Goal: Information Seeking & Learning: Learn about a topic

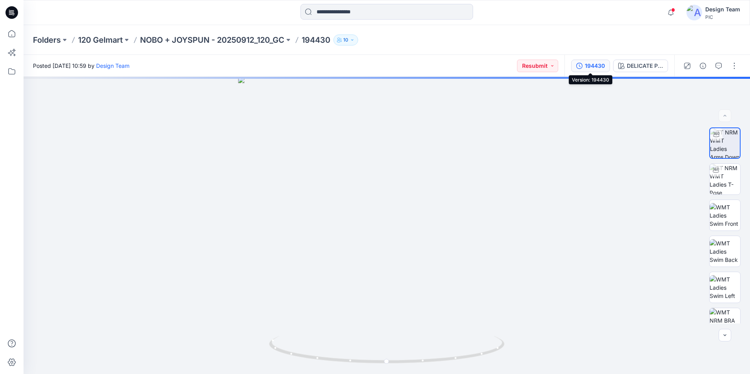
click at [592, 63] on div "194430" at bounding box center [595, 66] width 20 height 9
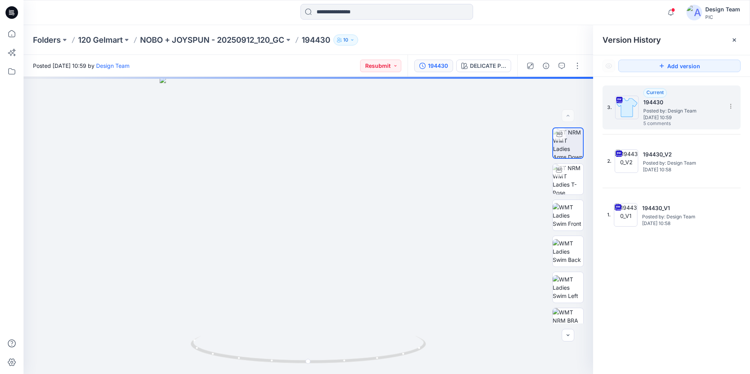
click at [685, 111] on span "Posted by: Design Team" at bounding box center [683, 111] width 78 height 8
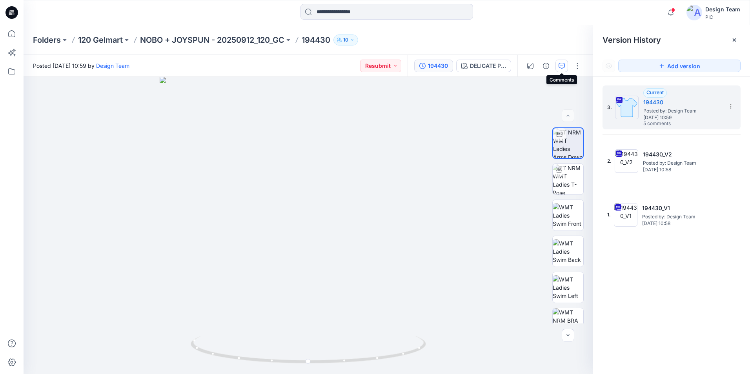
click at [561, 68] on icon "button" at bounding box center [562, 66] width 6 height 6
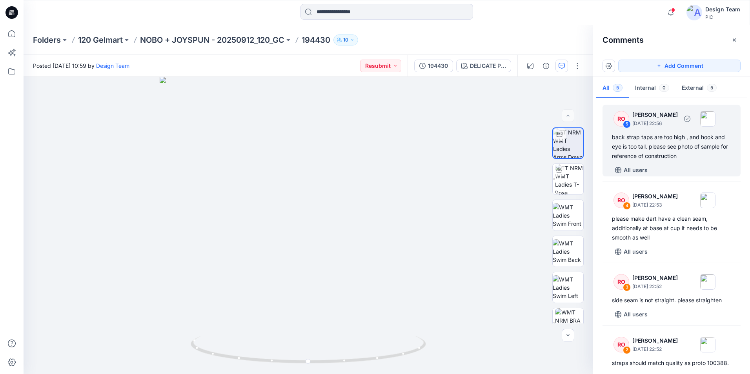
click at [641, 143] on div "back strap taps are too high , and hook and eye is too tall. please see photo o…" at bounding box center [671, 147] width 119 height 28
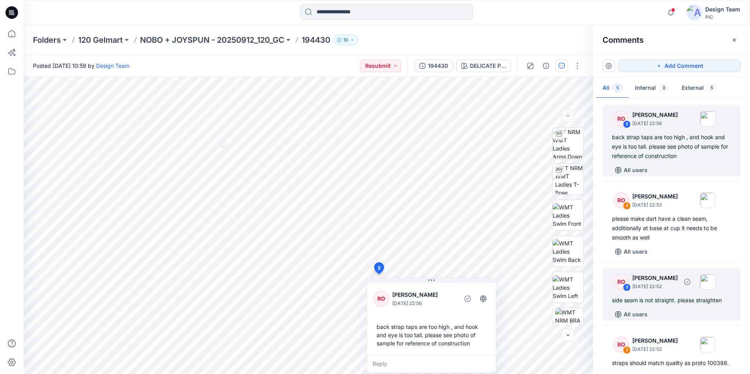
click at [672, 296] on div "RO 3 [PERSON_NAME] [DATE] 22:52 side seam is not straight. please straighten Al…" at bounding box center [672, 294] width 138 height 53
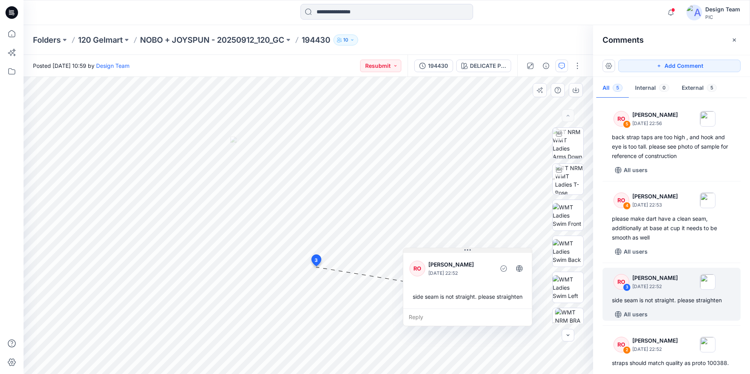
drag, startPoint x: 362, startPoint y: 275, endPoint x: 461, endPoint y: 253, distance: 101.4
click at [461, 253] on button at bounding box center [467, 250] width 129 height 5
click at [576, 184] on img at bounding box center [569, 179] width 28 height 31
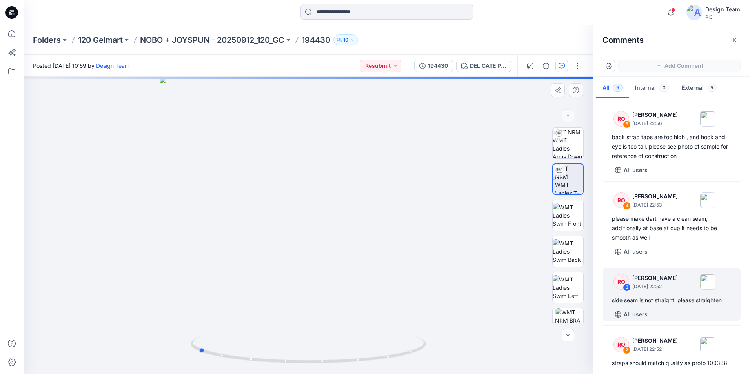
drag, startPoint x: 310, startPoint y: 362, endPoint x: 436, endPoint y: 345, distance: 126.4
click at [436, 345] on div at bounding box center [309, 225] width 570 height 297
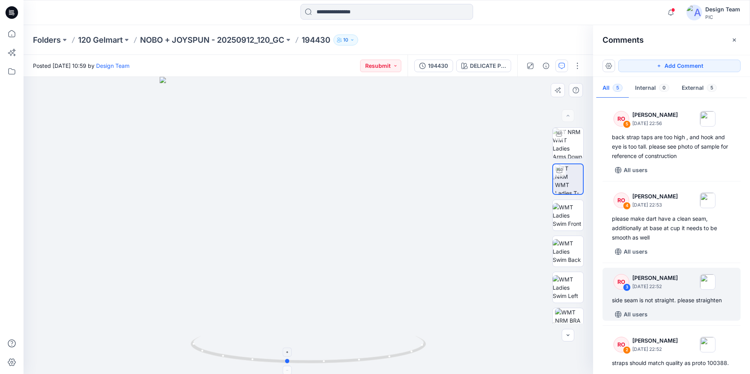
drag, startPoint x: 286, startPoint y: 361, endPoint x: 139, endPoint y: 334, distance: 149.3
drag, startPoint x: 288, startPoint y: 360, endPoint x: 310, endPoint y: 362, distance: 22.1
click at [310, 362] on circle at bounding box center [309, 361] width 5 height 5
click at [182, 284] on img at bounding box center [308, 185] width 460 height 379
click at [435, 68] on div "194430" at bounding box center [438, 66] width 20 height 9
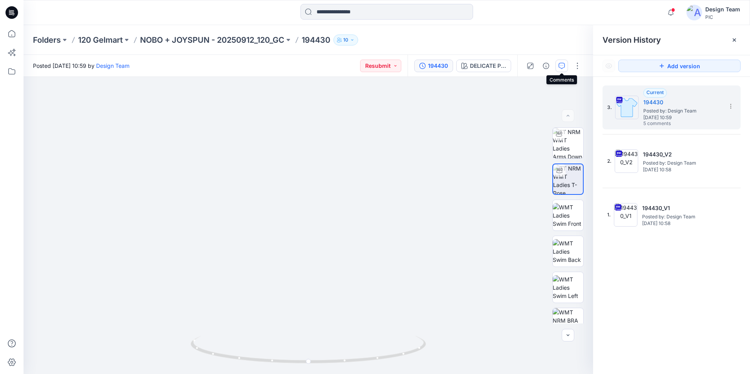
click at [562, 65] on icon "button" at bounding box center [562, 66] width 6 height 6
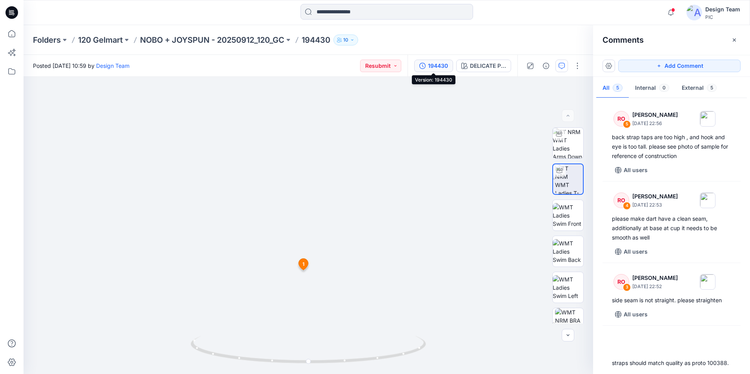
click at [429, 68] on div "194430" at bounding box center [438, 66] width 20 height 9
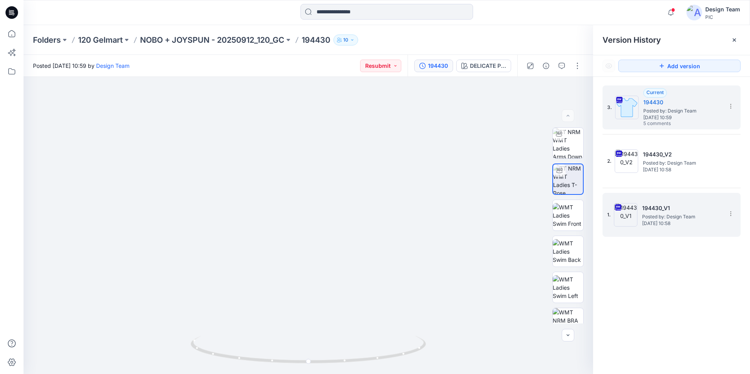
click at [668, 216] on span "Posted by: Design Team" at bounding box center [681, 217] width 78 height 8
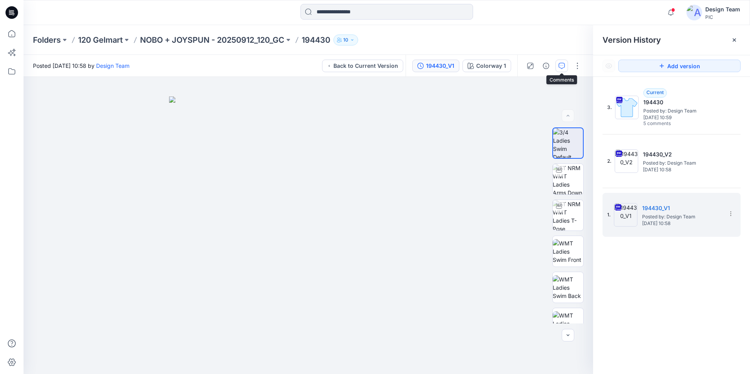
click at [557, 67] on button "button" at bounding box center [562, 66] width 13 height 13
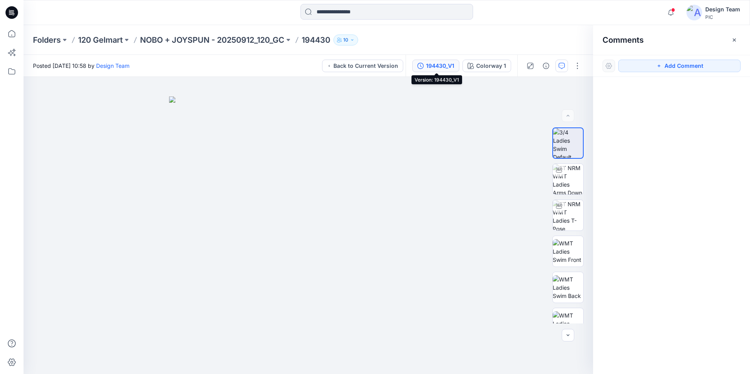
click at [429, 66] on div "194430_V1" at bounding box center [440, 66] width 28 height 9
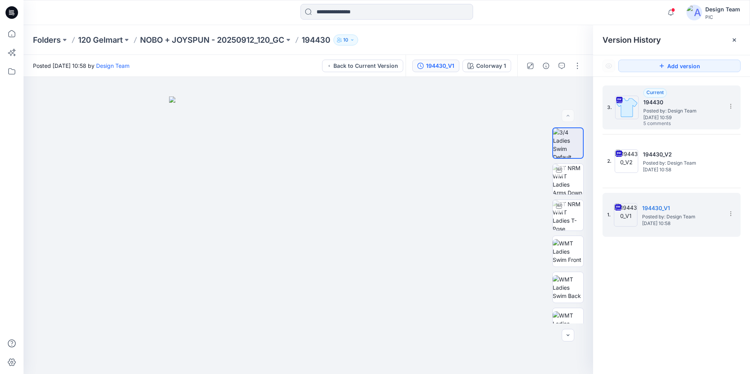
click at [657, 106] on h5 "194430" at bounding box center [683, 102] width 78 height 9
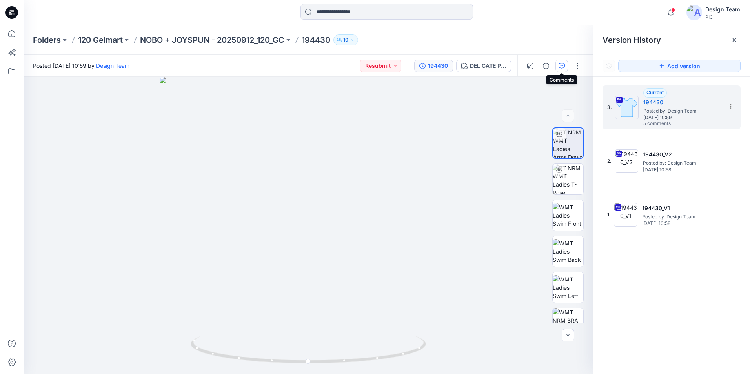
click at [560, 61] on button "button" at bounding box center [562, 66] width 13 height 13
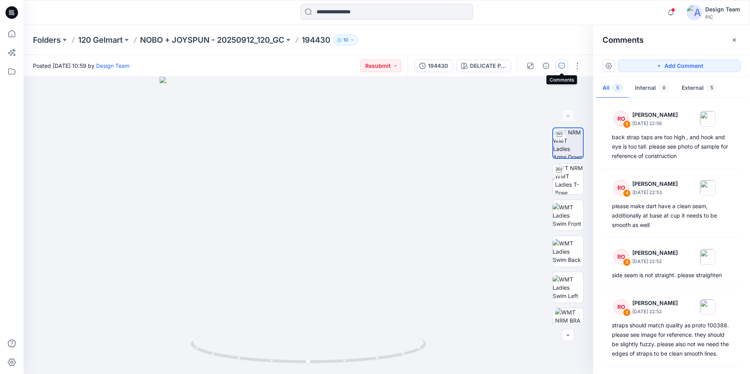
click at [557, 62] on button "button" at bounding box center [562, 66] width 13 height 13
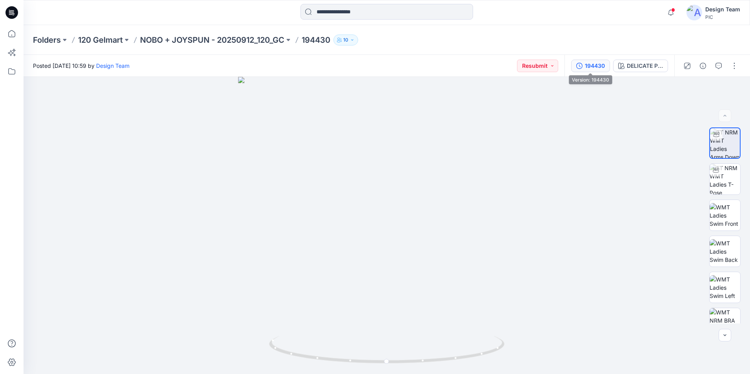
click at [608, 66] on button "194430" at bounding box center [590, 66] width 39 height 13
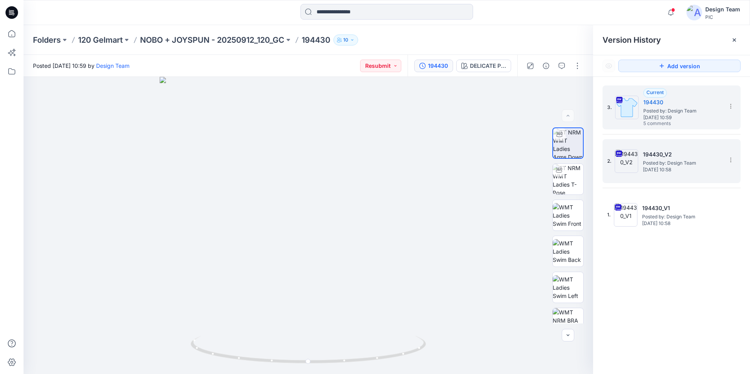
click at [649, 152] on h5 "194430_V2" at bounding box center [682, 154] width 78 height 9
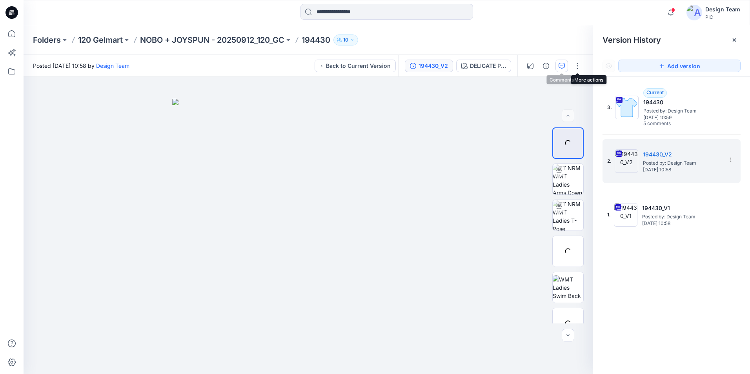
click at [563, 66] on icon "button" at bounding box center [562, 66] width 6 height 6
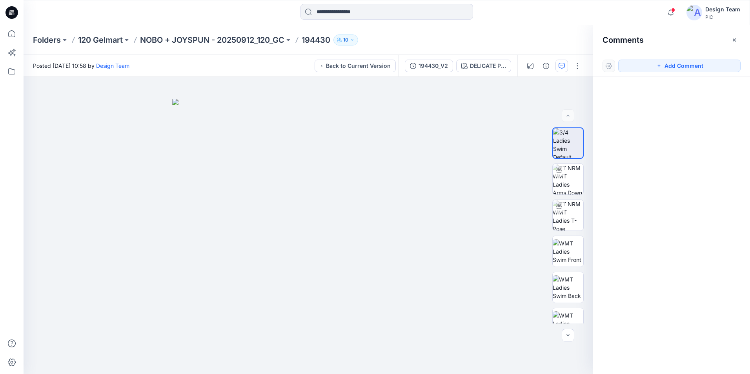
click at [565, 66] on icon "button" at bounding box center [562, 66] width 6 height 6
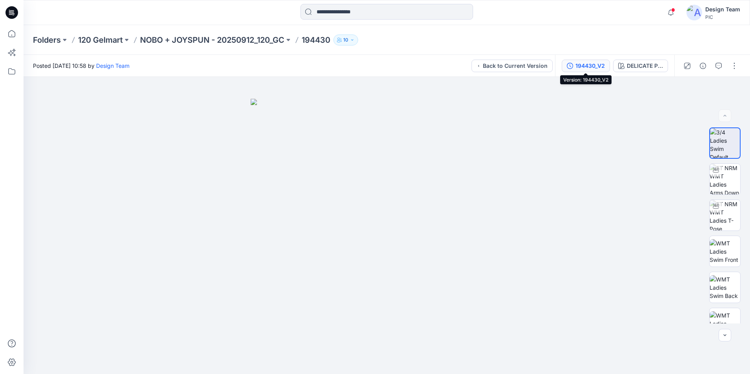
click at [575, 64] on button "194430_V2" at bounding box center [586, 66] width 48 height 13
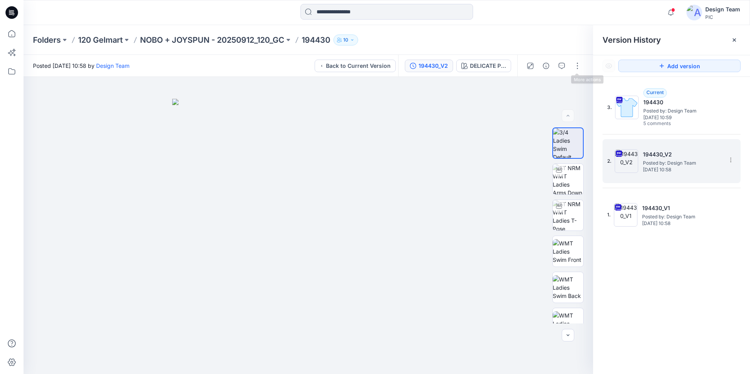
click at [675, 163] on span "Posted by: Design Team" at bounding box center [682, 163] width 78 height 8
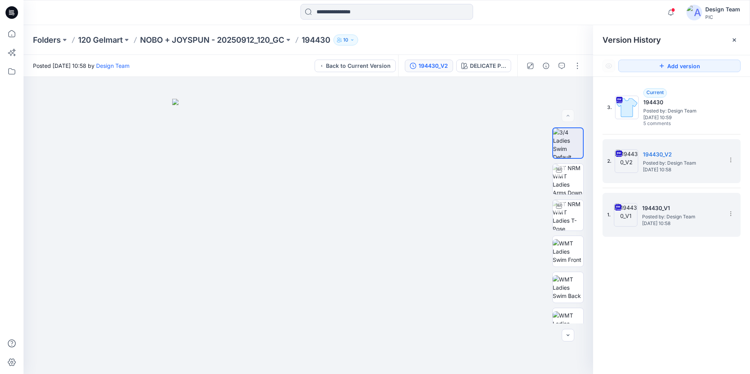
click at [657, 211] on h5 "194430_V1" at bounding box center [681, 208] width 78 height 9
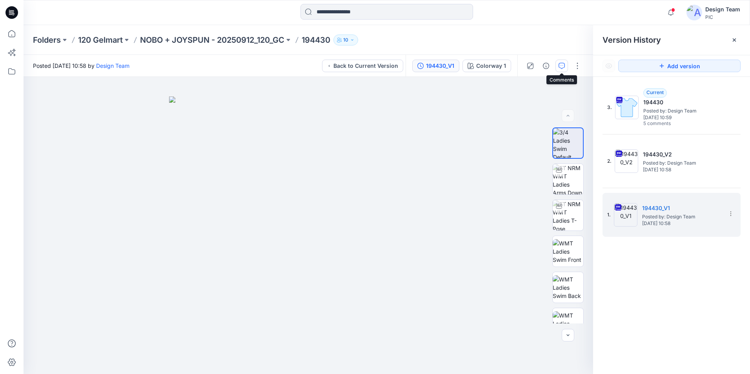
click at [557, 64] on button "button" at bounding box center [562, 66] width 13 height 13
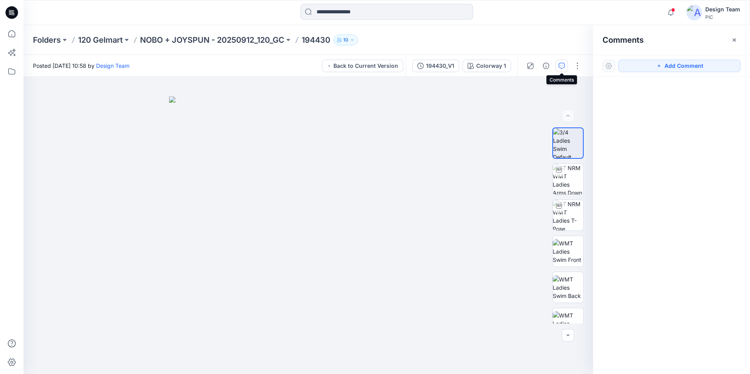
click at [560, 65] on icon "button" at bounding box center [562, 66] width 6 height 6
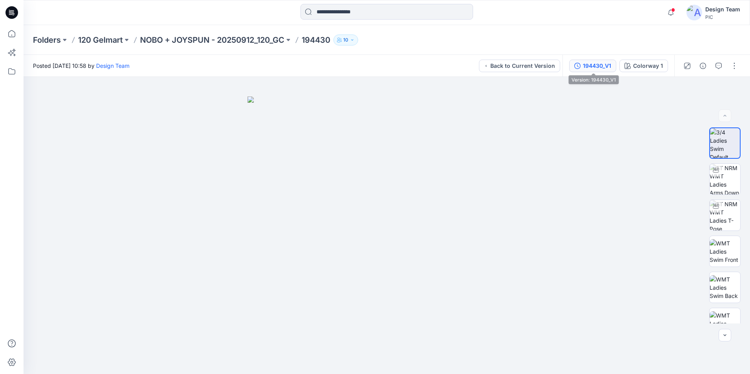
click at [599, 63] on div "194430_V1" at bounding box center [597, 66] width 28 height 9
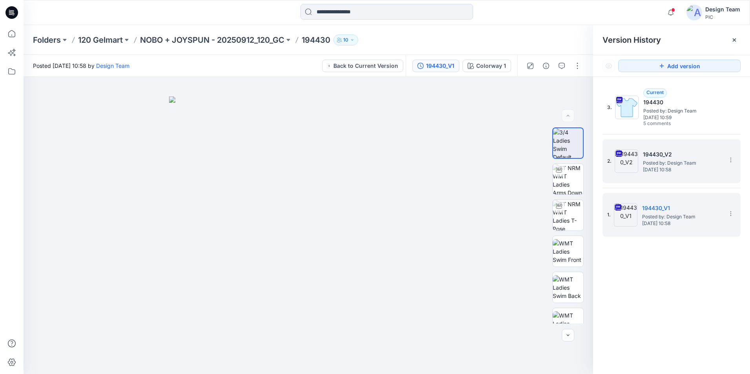
click at [677, 162] on span "Posted by: Design Team" at bounding box center [682, 163] width 78 height 8
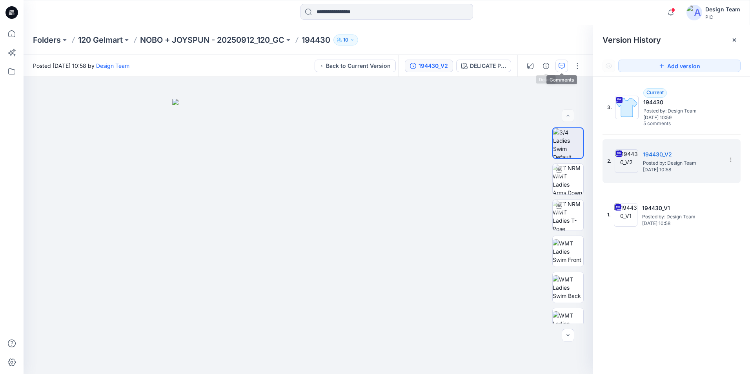
click at [560, 67] on icon "button" at bounding box center [562, 66] width 6 height 6
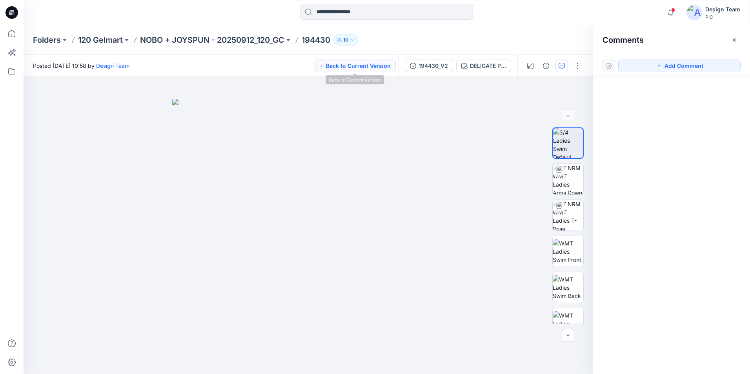
click at [324, 62] on button "Back to Current Version" at bounding box center [355, 66] width 81 height 13
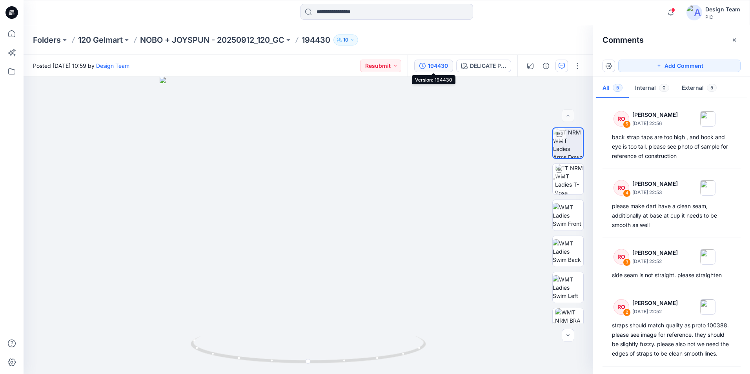
click at [434, 66] on div "194430" at bounding box center [438, 66] width 20 height 9
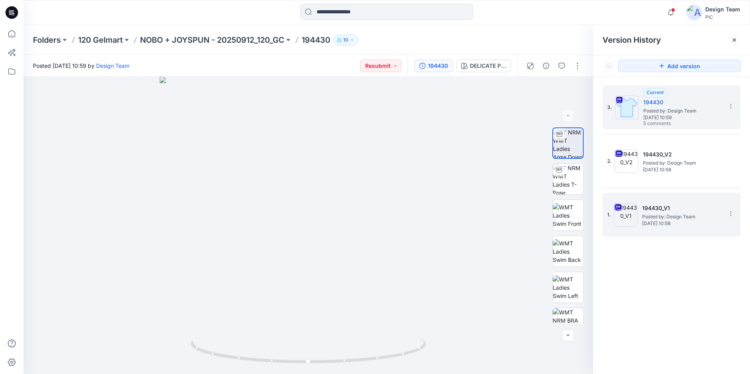
click at [684, 210] on h5 "194430_V1" at bounding box center [681, 208] width 78 height 9
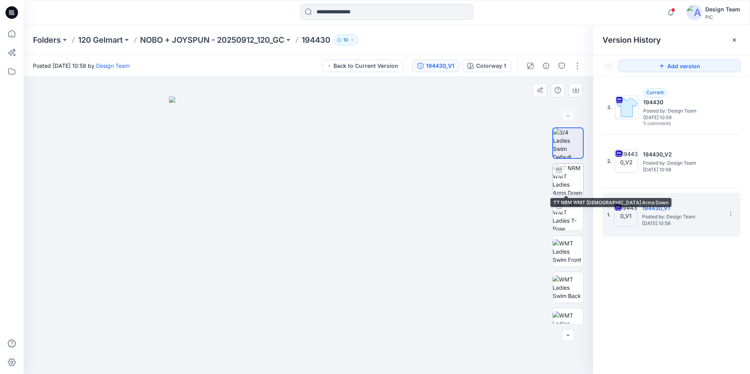
click at [568, 179] on img at bounding box center [568, 179] width 31 height 31
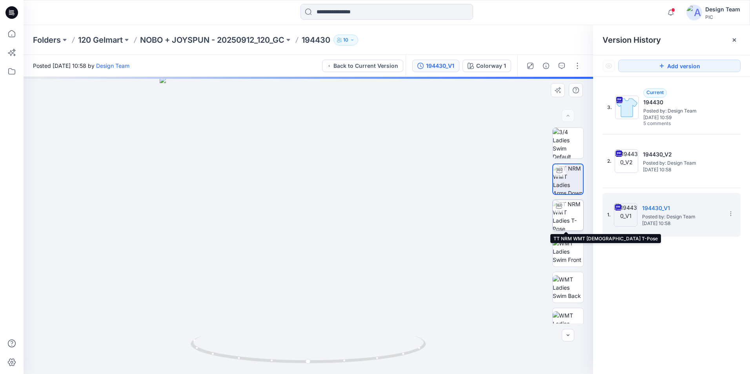
click at [575, 224] on img at bounding box center [568, 215] width 31 height 31
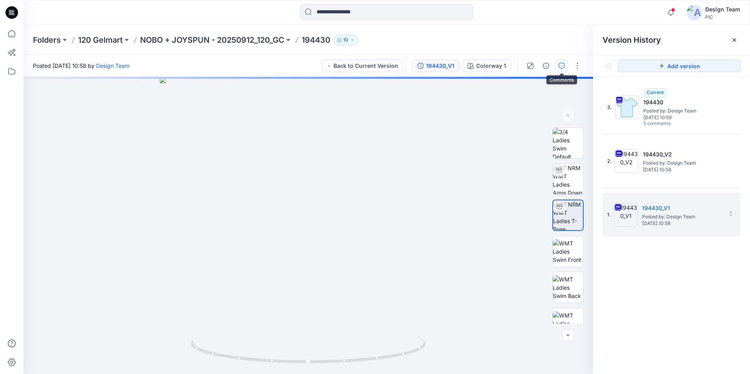
click at [568, 62] on button "button" at bounding box center [562, 66] width 13 height 13
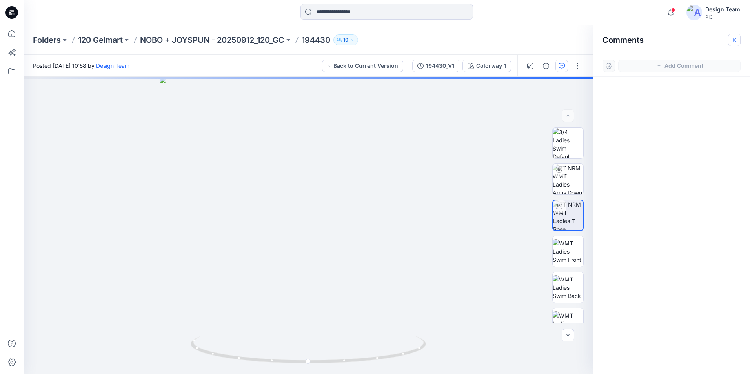
click at [735, 40] on icon "button" at bounding box center [735, 40] width 6 height 6
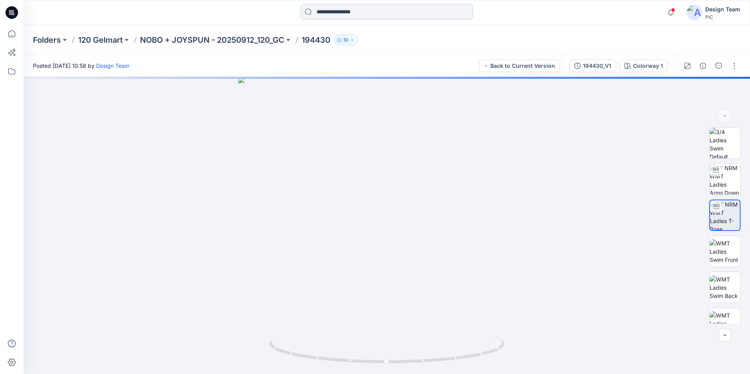
click at [334, 10] on input at bounding box center [387, 12] width 173 height 16
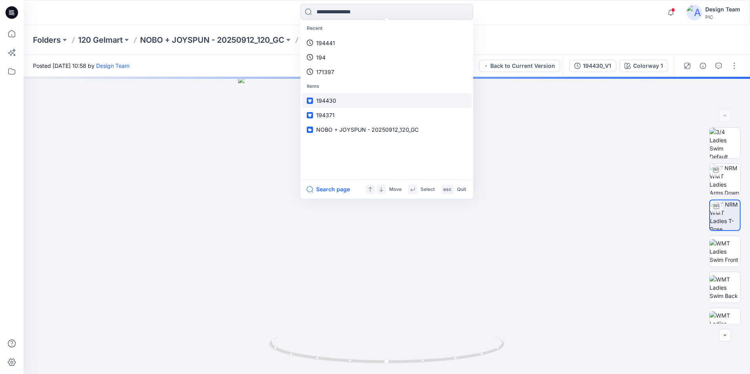
click at [333, 99] on span "194430" at bounding box center [326, 100] width 20 height 7
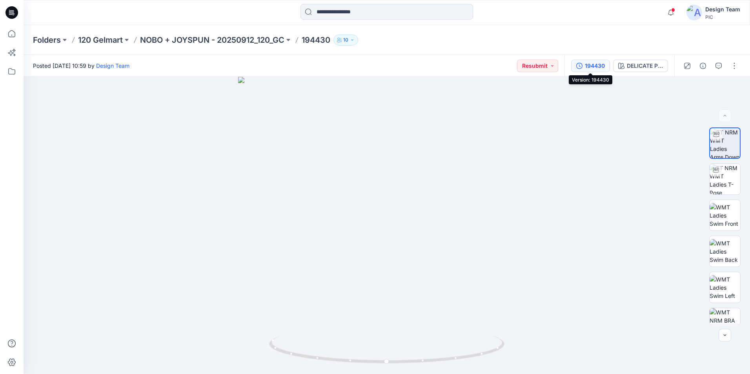
click at [593, 60] on button "194430" at bounding box center [590, 66] width 39 height 13
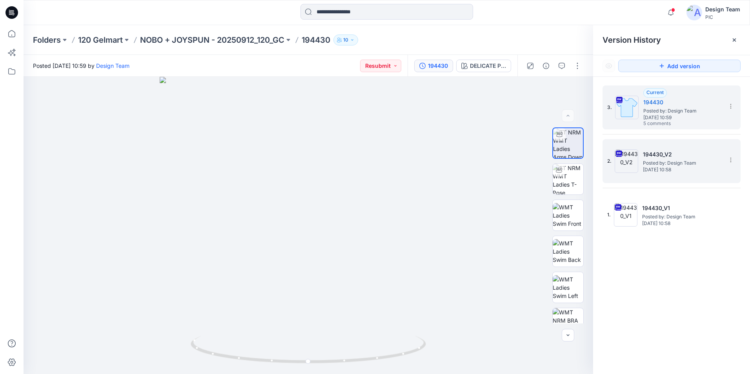
click at [668, 163] on span "Posted by: Design Team" at bounding box center [682, 163] width 78 height 8
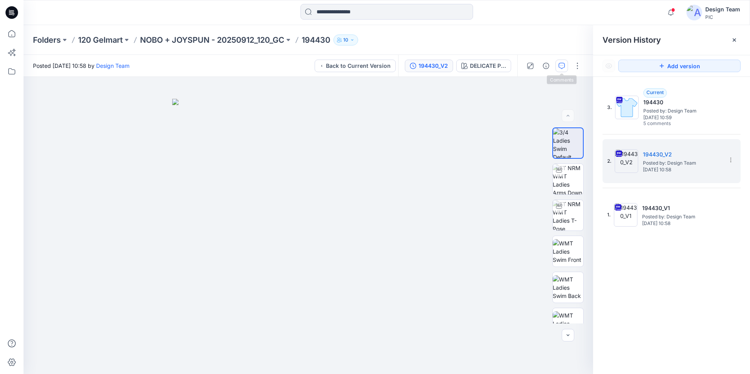
click at [566, 66] on button "button" at bounding box center [562, 66] width 13 height 13
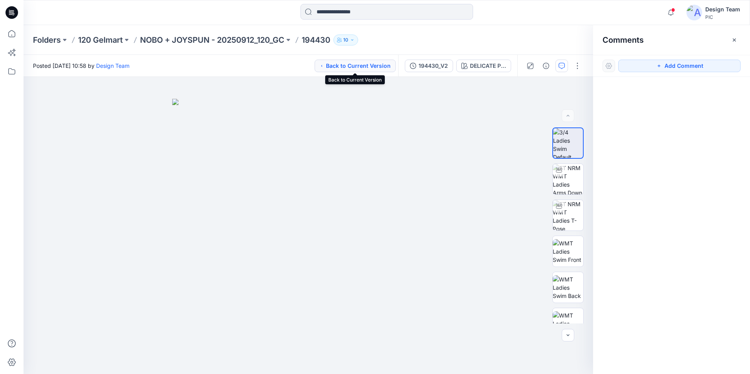
click at [352, 63] on button "Back to Current Version" at bounding box center [355, 66] width 81 height 13
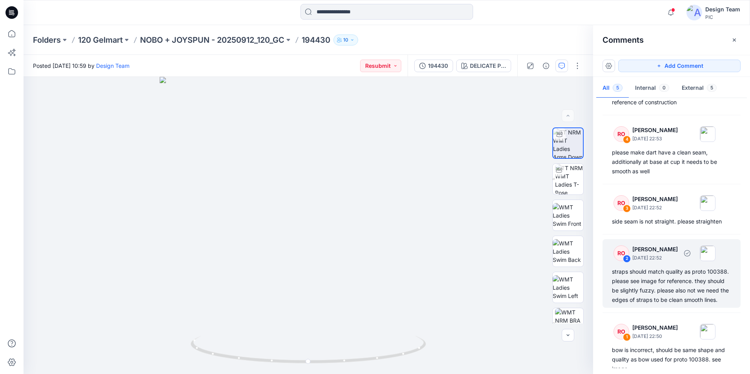
scroll to position [77, 0]
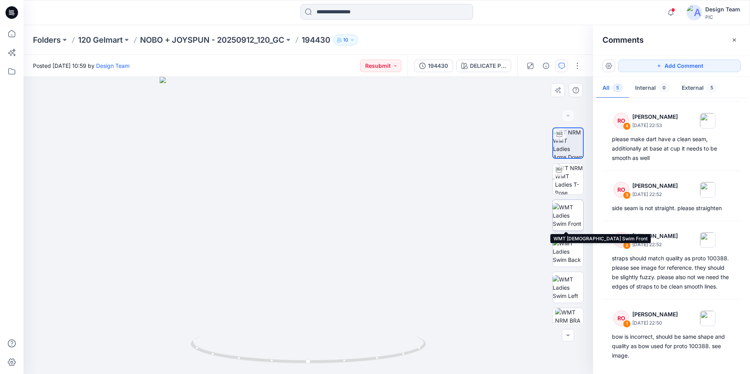
click at [568, 221] on img at bounding box center [568, 215] width 31 height 25
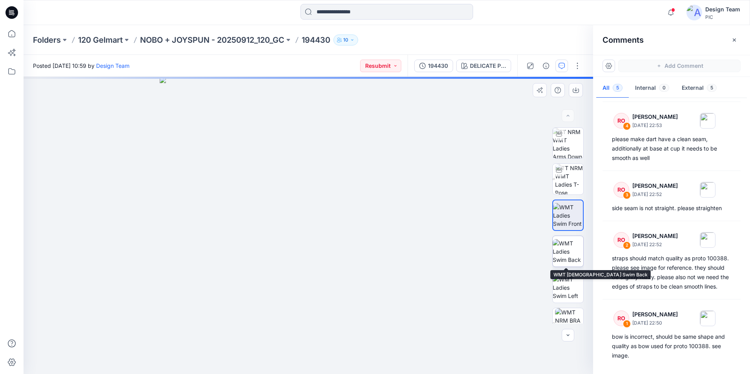
drag, startPoint x: 571, startPoint y: 251, endPoint x: 571, endPoint y: 257, distance: 6.7
click at [570, 252] on img at bounding box center [568, 251] width 31 height 25
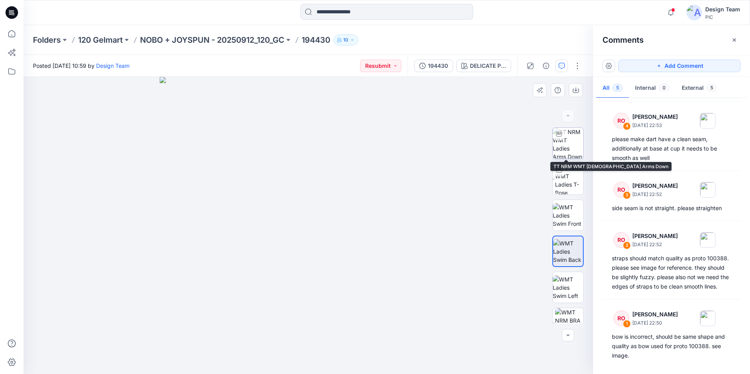
click at [571, 145] on img at bounding box center [568, 143] width 31 height 31
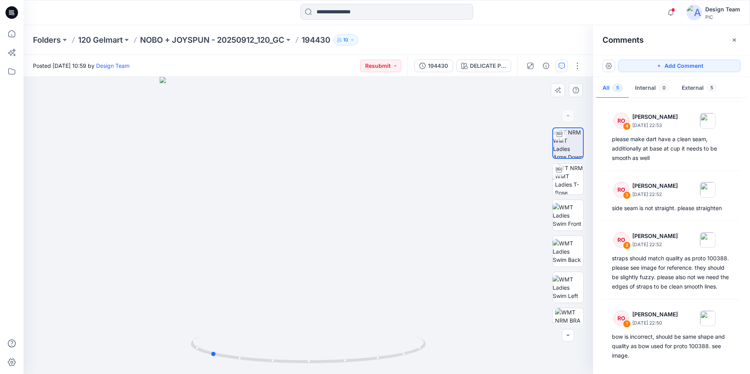
drag, startPoint x: 310, startPoint y: 363, endPoint x: 447, endPoint y: 350, distance: 138.0
click at [447, 350] on div at bounding box center [309, 225] width 570 height 297
click at [431, 65] on div "194430" at bounding box center [438, 66] width 20 height 9
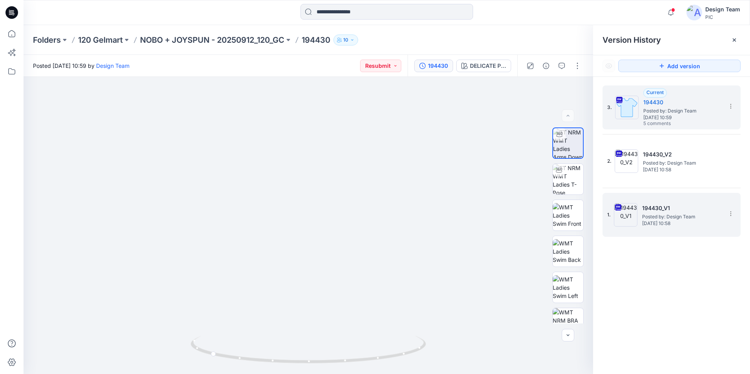
click at [656, 210] on h5 "194430_V1" at bounding box center [681, 208] width 78 height 9
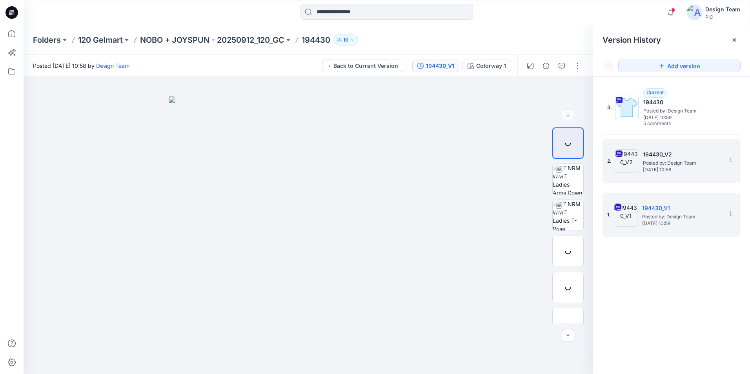
click at [654, 169] on span "[DATE] 10:58" at bounding box center [682, 169] width 78 height 5
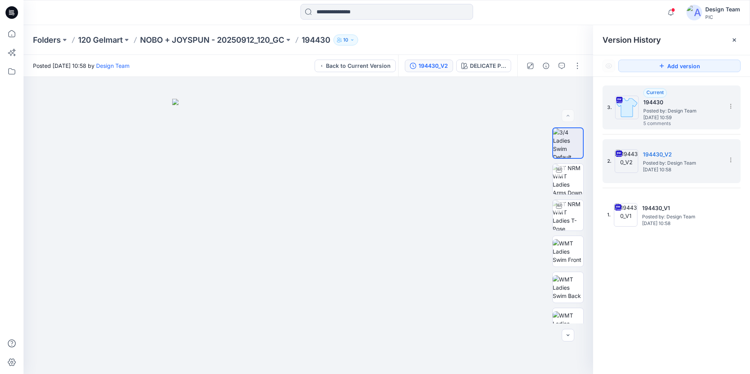
click at [655, 109] on span "Posted by: Design Team" at bounding box center [683, 111] width 78 height 8
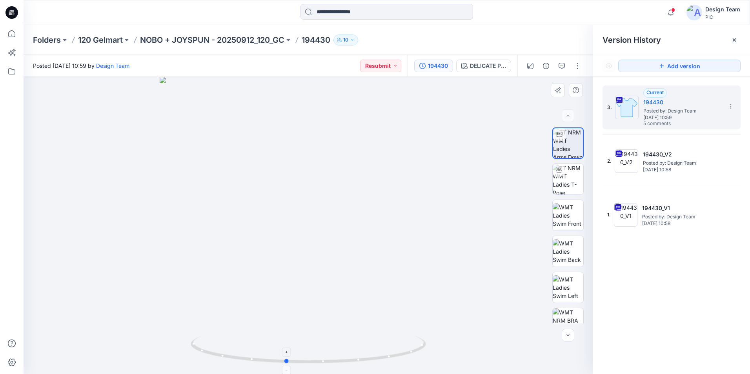
drag, startPoint x: 309, startPoint y: 360, endPoint x: 287, endPoint y: 350, distance: 24.4
click at [287, 350] on icon at bounding box center [309, 350] width 237 height 29
click at [579, 177] on img at bounding box center [568, 179] width 31 height 31
drag, startPoint x: 312, startPoint y: 363, endPoint x: 441, endPoint y: 347, distance: 130.2
click at [441, 347] on div at bounding box center [309, 225] width 570 height 297
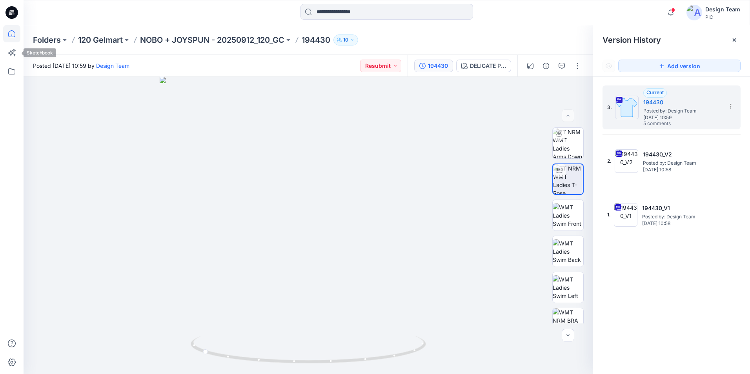
click at [9, 40] on icon at bounding box center [11, 33] width 17 height 17
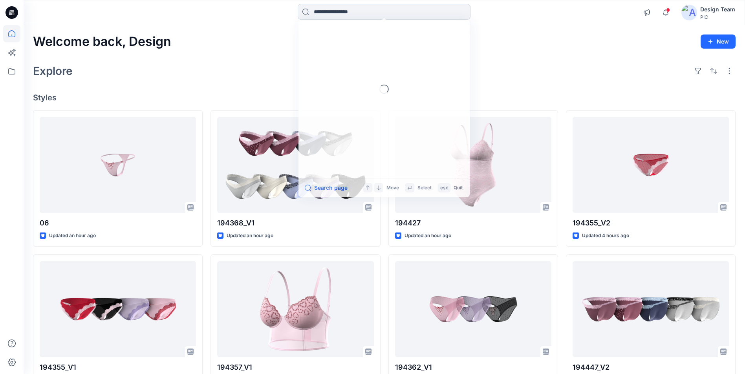
click at [330, 16] on input at bounding box center [383, 12] width 173 height 16
type input "******"
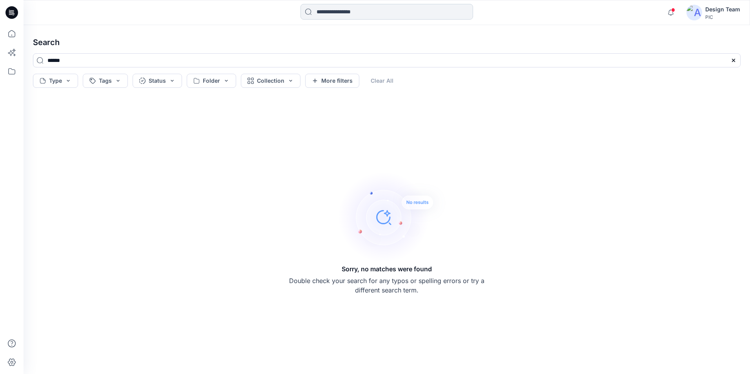
click at [334, 13] on input at bounding box center [387, 12] width 173 height 16
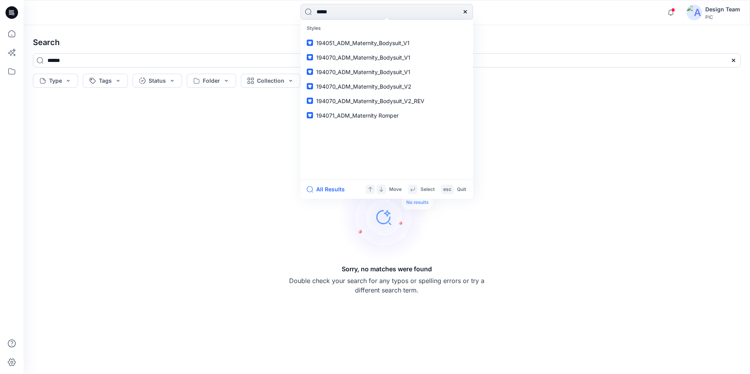
type input "******"
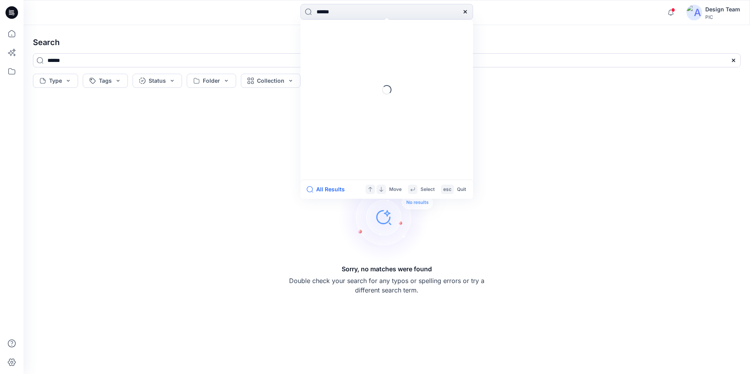
type input "******"
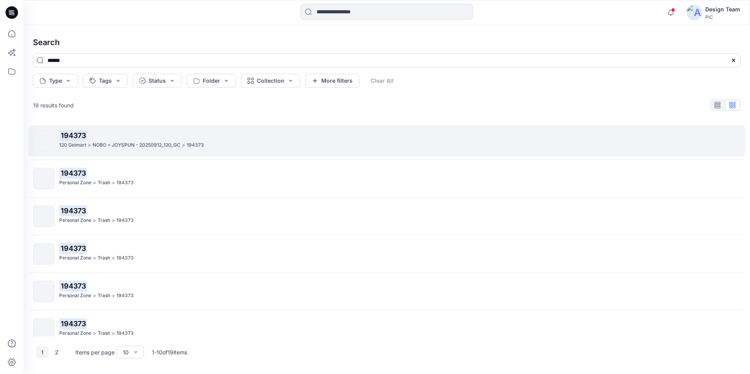
click at [125, 149] on p "NOBO + JOYSPUN - 20250912_120_GC" at bounding box center [137, 145] width 88 height 8
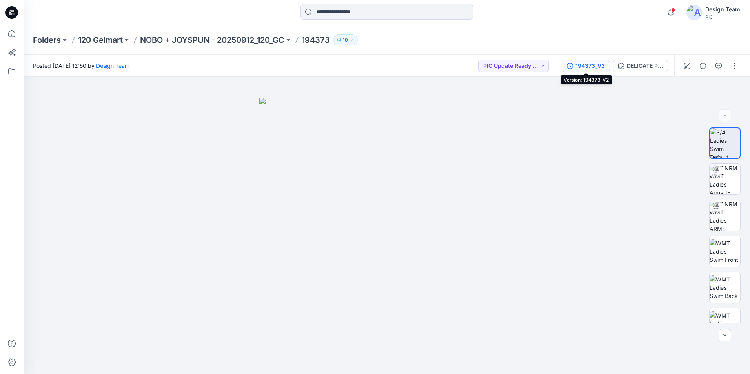
click at [578, 66] on div "194373_V2" at bounding box center [590, 66] width 29 height 9
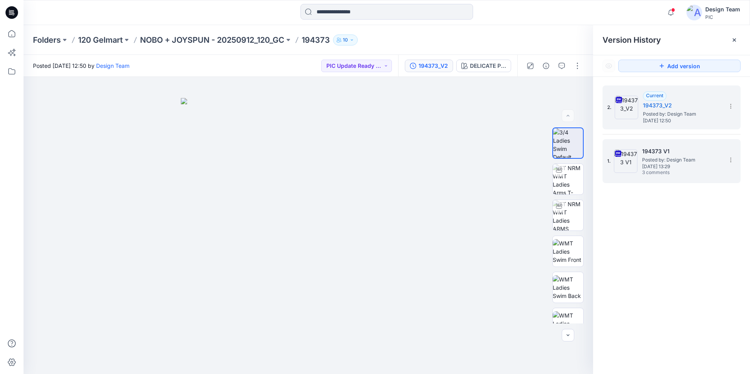
click at [678, 173] on span "3 comments" at bounding box center [669, 173] width 55 height 6
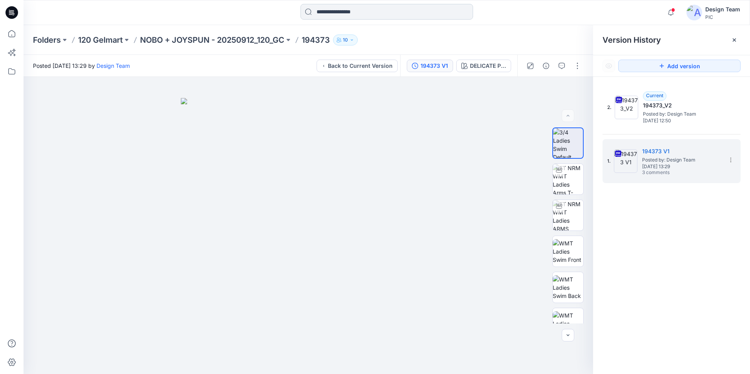
click at [334, 11] on input at bounding box center [387, 12] width 173 height 16
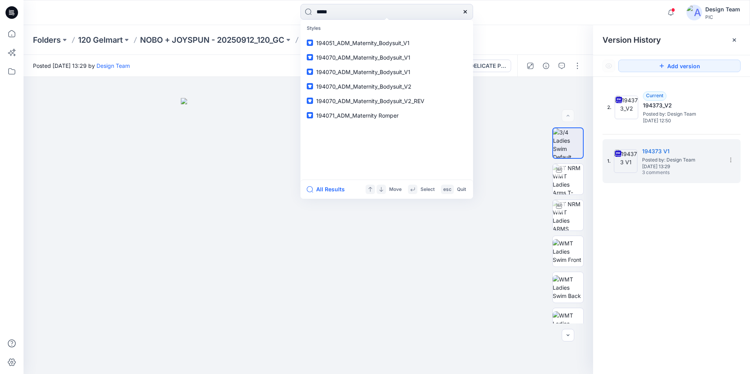
type input "******"
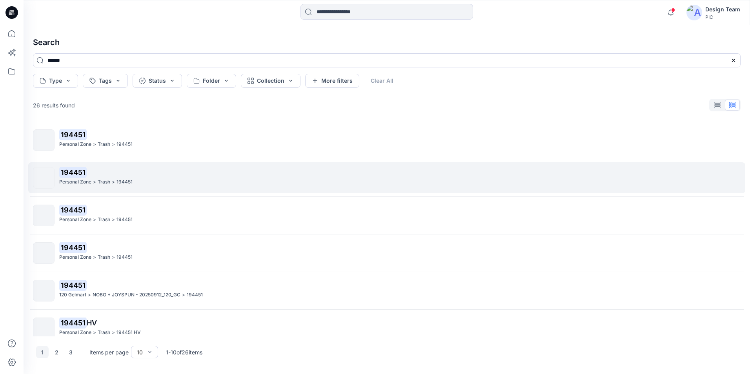
scroll to position [162, 0]
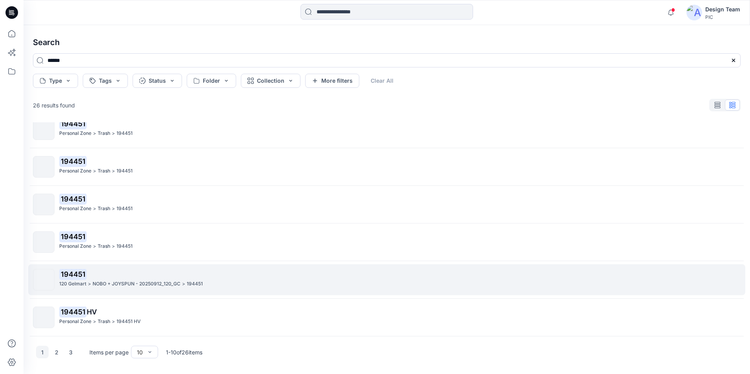
click at [136, 283] on p "NOBO + JOYSPUN - 20250912_120_GC" at bounding box center [137, 284] width 88 height 8
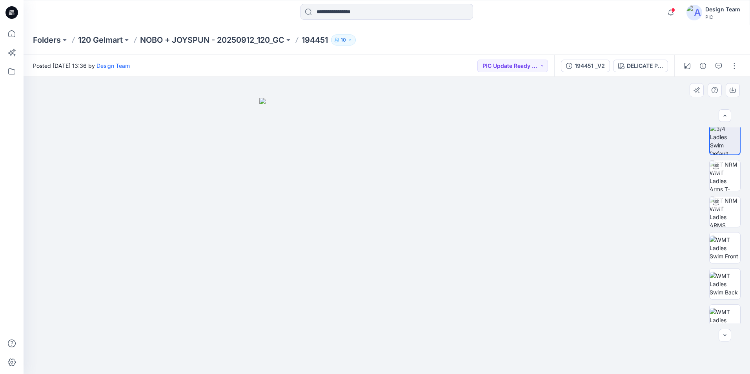
scroll to position [4, 0]
click at [591, 67] on div "194451 _V2" at bounding box center [590, 66] width 30 height 9
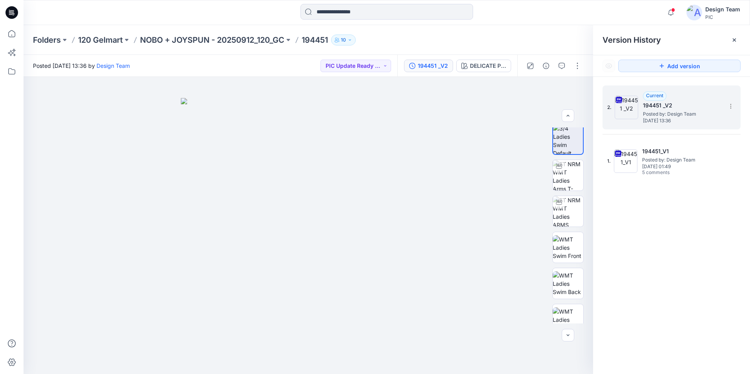
click at [678, 111] on span "Posted by: Design Team" at bounding box center [682, 114] width 78 height 8
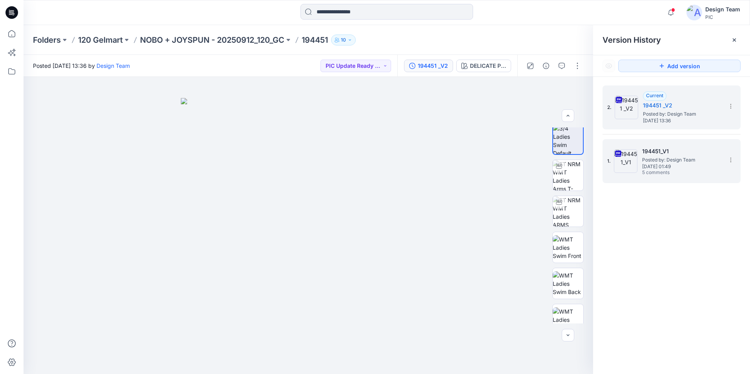
click at [675, 153] on h5 "194451_V1" at bounding box center [681, 151] width 78 height 9
click at [705, 122] on span "[DATE] 13:36" at bounding box center [682, 120] width 78 height 5
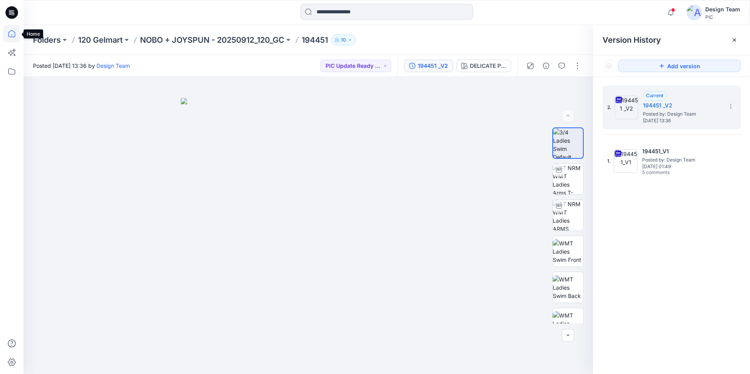
click at [12, 39] on icon at bounding box center [11, 33] width 17 height 17
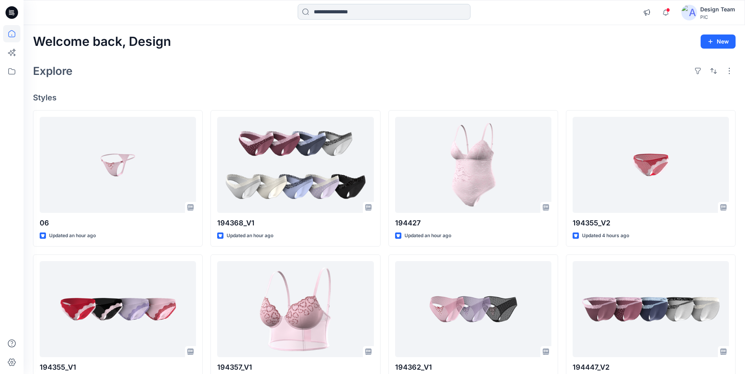
click at [362, 12] on input at bounding box center [383, 12] width 173 height 16
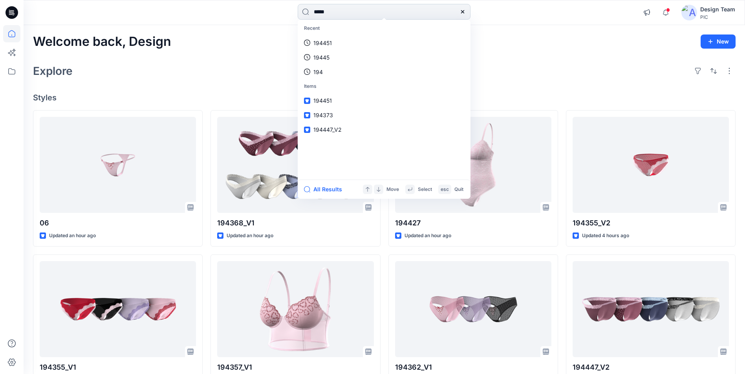
type input "******"
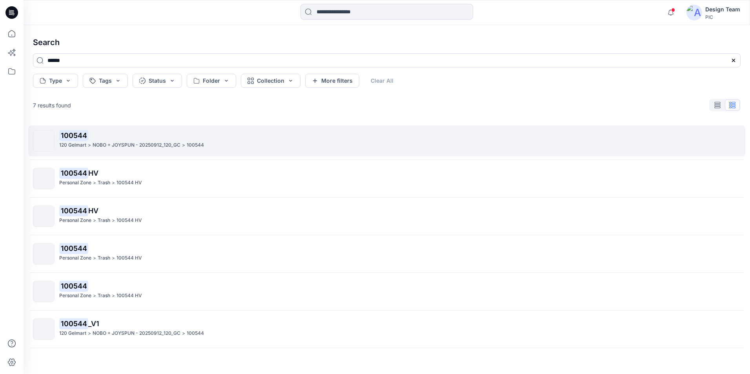
click at [126, 144] on p "NOBO + JOYSPUN - 20250912_120_GC" at bounding box center [137, 145] width 88 height 8
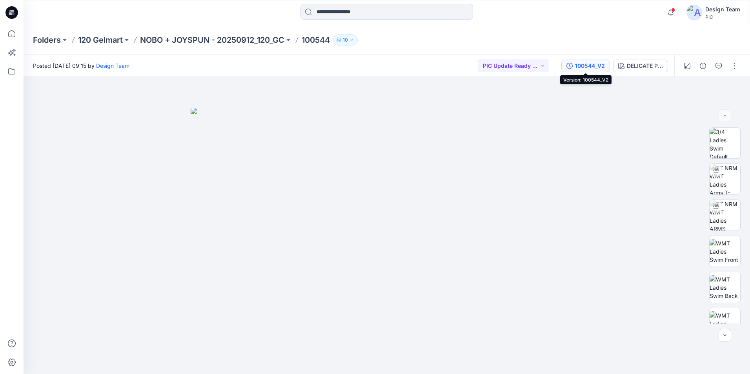
click at [597, 71] on button "100544_V2" at bounding box center [586, 66] width 49 height 13
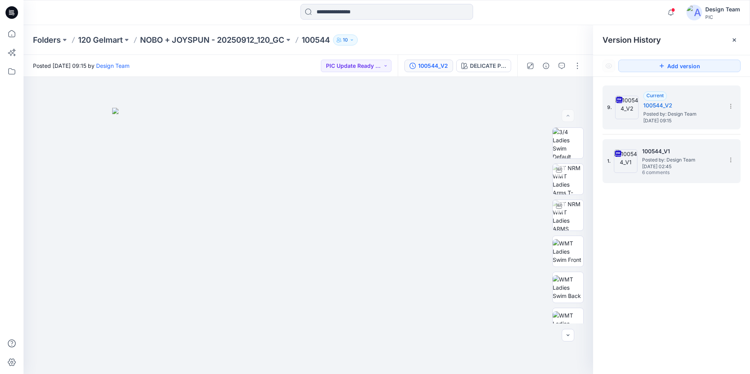
click at [712, 162] on span "Posted by: Design Team" at bounding box center [681, 160] width 78 height 8
